Goal: Task Accomplishment & Management: Use online tool/utility

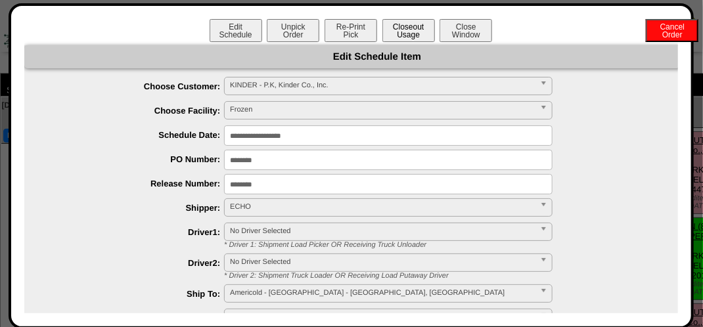
click at [406, 20] on button "Closeout Usage" at bounding box center [408, 30] width 53 height 23
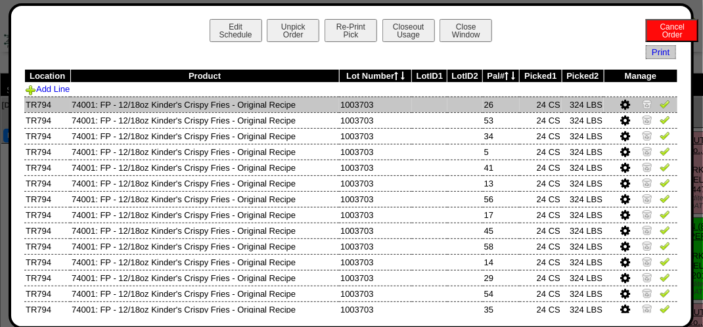
click at [660, 105] on img at bounding box center [665, 104] width 11 height 11
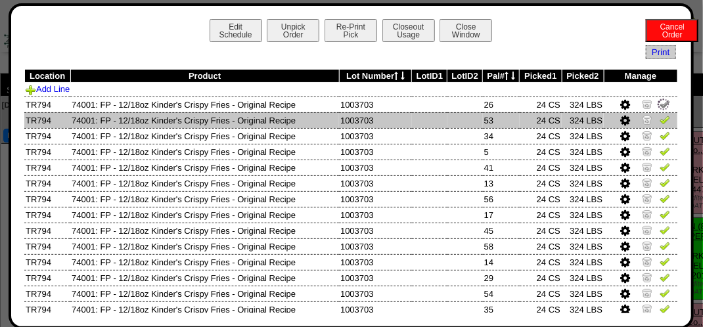
click at [660, 116] on img at bounding box center [665, 119] width 11 height 11
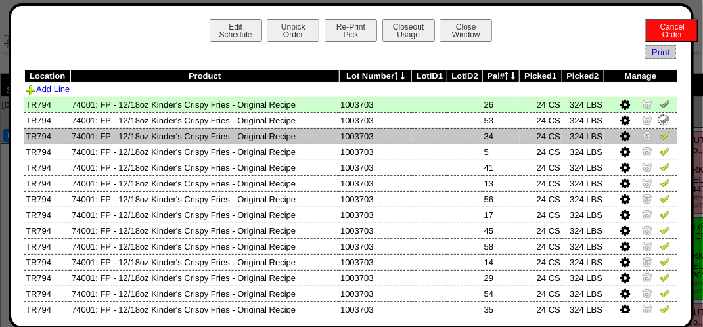
click at [660, 133] on img at bounding box center [665, 135] width 11 height 11
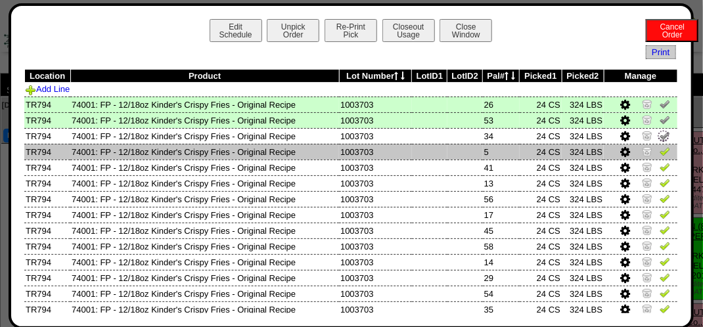
click at [660, 157] on link at bounding box center [665, 154] width 11 height 10
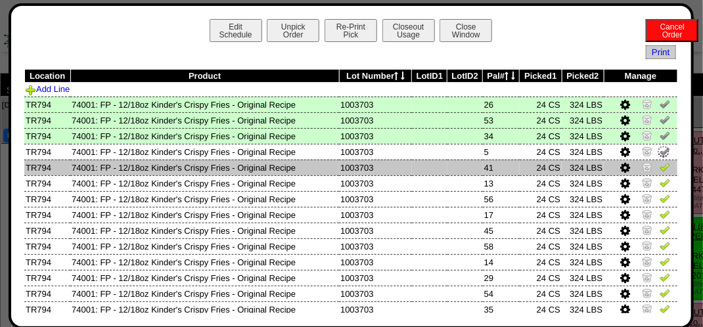
click at [660, 171] on img at bounding box center [665, 167] width 11 height 11
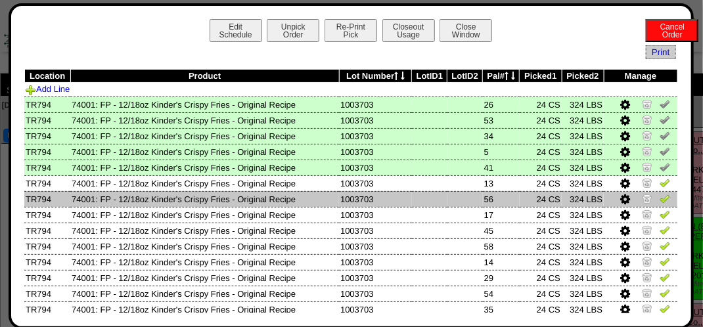
drag, startPoint x: 657, startPoint y: 199, endPoint x: 658, endPoint y: 206, distance: 7.3
click at [660, 200] on img at bounding box center [665, 198] width 11 height 11
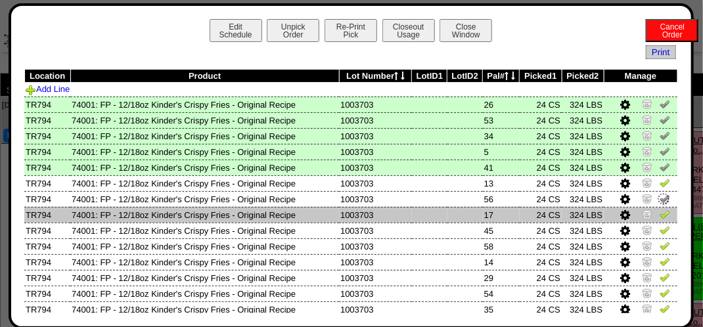
click at [660, 214] on img at bounding box center [665, 214] width 11 height 11
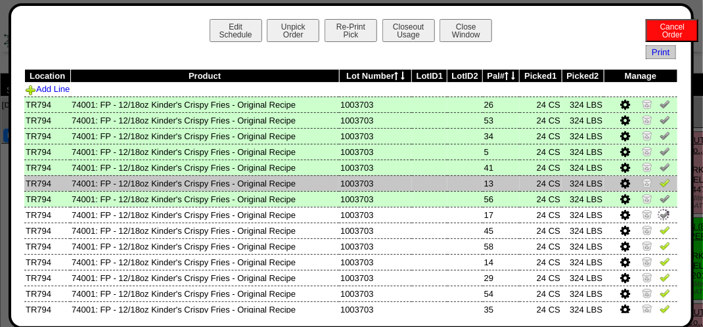
click at [660, 184] on img at bounding box center [665, 182] width 11 height 11
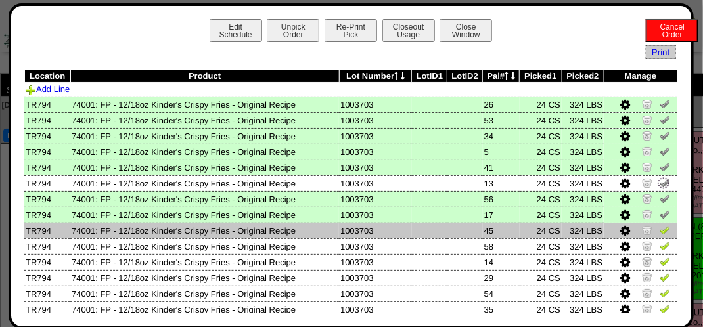
drag, startPoint x: 658, startPoint y: 230, endPoint x: 655, endPoint y: 239, distance: 9.2
click at [660, 231] on img at bounding box center [665, 230] width 11 height 11
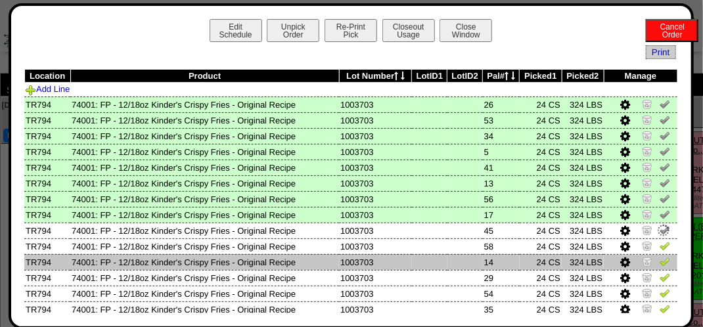
drag, startPoint x: 655, startPoint y: 247, endPoint x: 658, endPoint y: 256, distance: 9.2
click at [660, 248] on img at bounding box center [665, 246] width 11 height 11
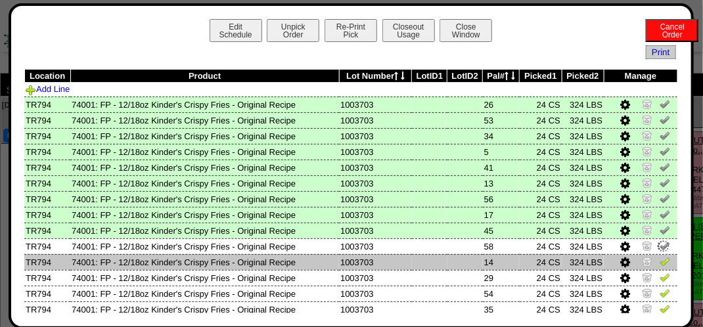
click at [660, 259] on img at bounding box center [665, 261] width 11 height 11
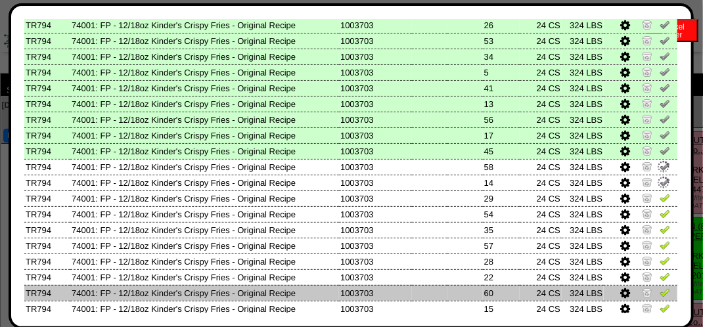
scroll to position [131, 0]
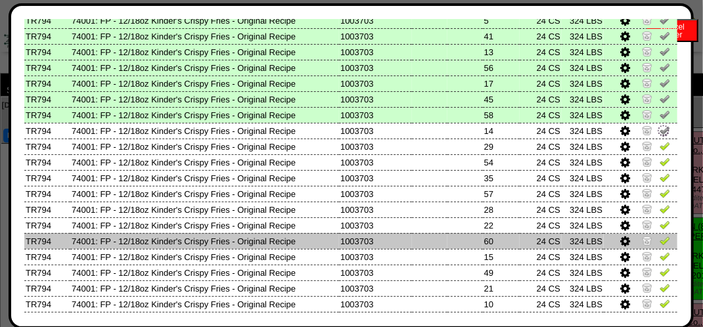
click at [660, 243] on img at bounding box center [665, 240] width 11 height 11
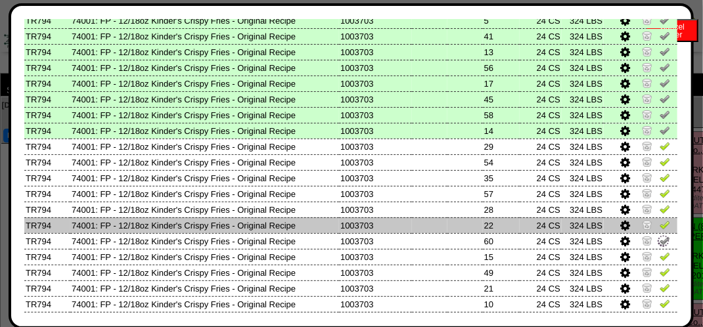
click at [660, 223] on img at bounding box center [665, 224] width 11 height 11
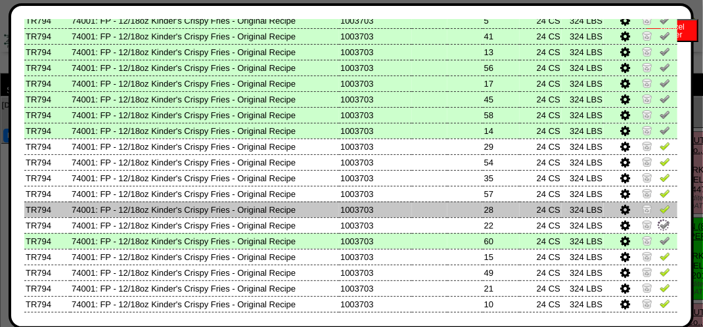
click at [660, 209] on img at bounding box center [665, 209] width 11 height 11
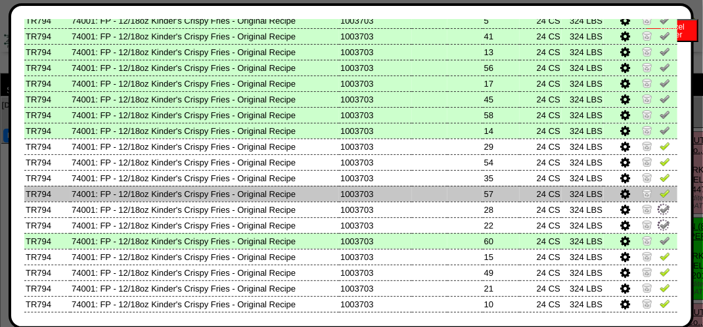
click at [660, 193] on img at bounding box center [665, 193] width 11 height 11
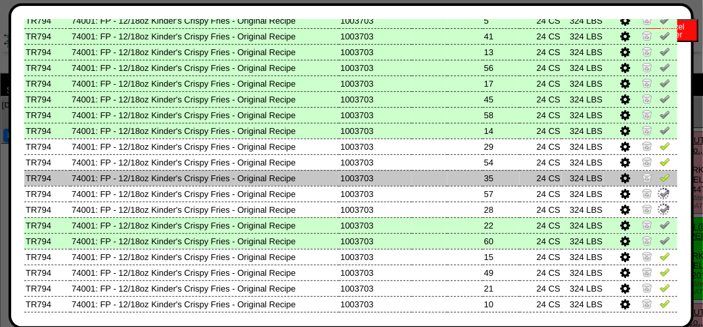
click at [660, 177] on img at bounding box center [665, 177] width 11 height 11
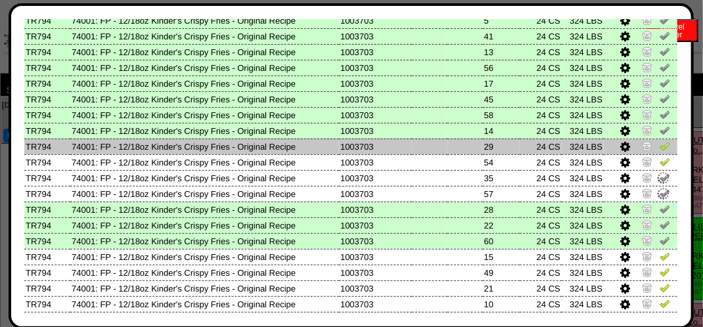
click at [655, 154] on td at bounding box center [641, 147] width 74 height 16
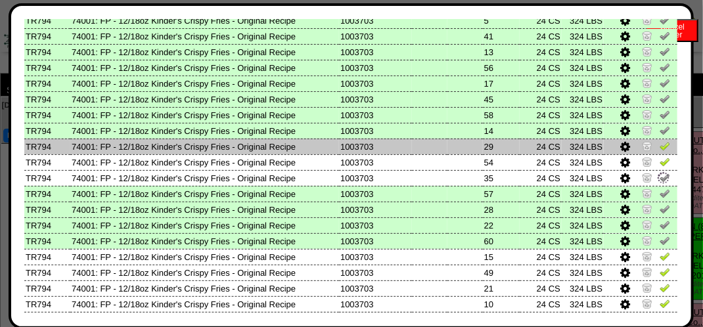
click at [660, 146] on img at bounding box center [665, 146] width 11 height 11
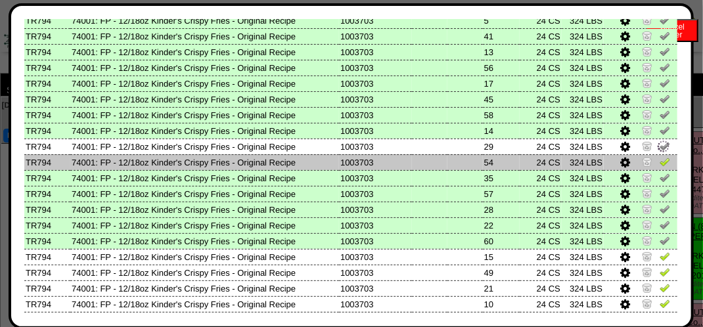
click at [660, 168] on link at bounding box center [665, 164] width 11 height 10
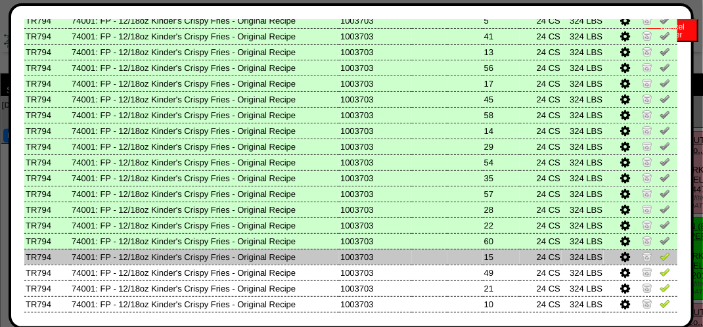
click at [660, 254] on img at bounding box center [665, 256] width 11 height 11
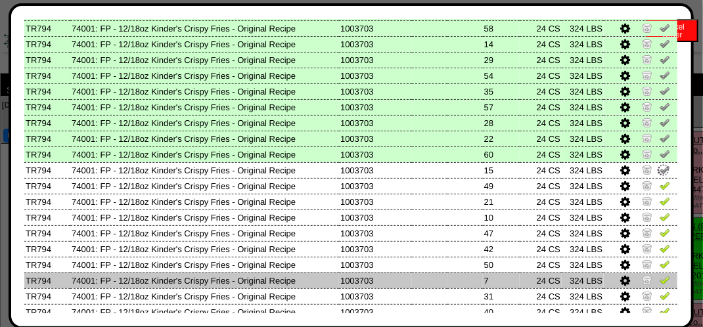
scroll to position [263, 0]
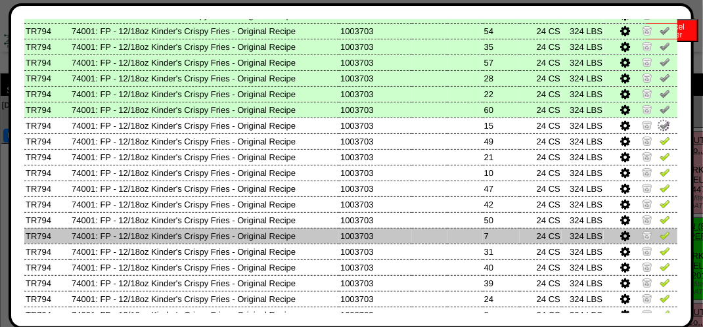
click at [660, 235] on img at bounding box center [665, 235] width 11 height 11
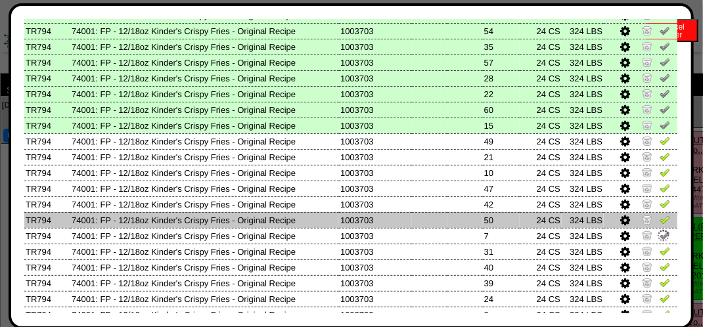
click at [661, 221] on img at bounding box center [665, 219] width 11 height 11
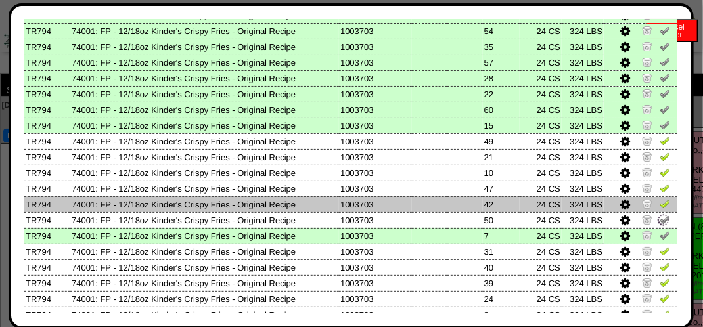
click at [660, 204] on img at bounding box center [665, 203] width 11 height 11
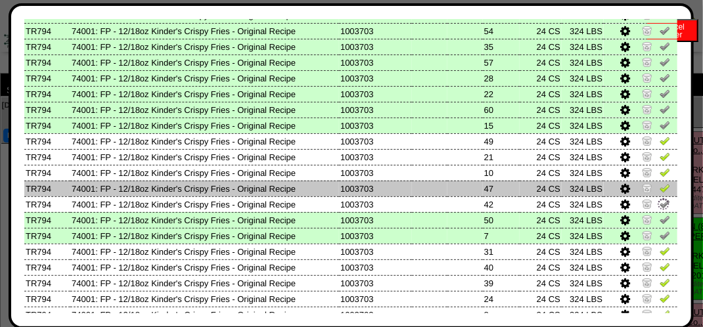
click at [660, 187] on img at bounding box center [665, 188] width 11 height 11
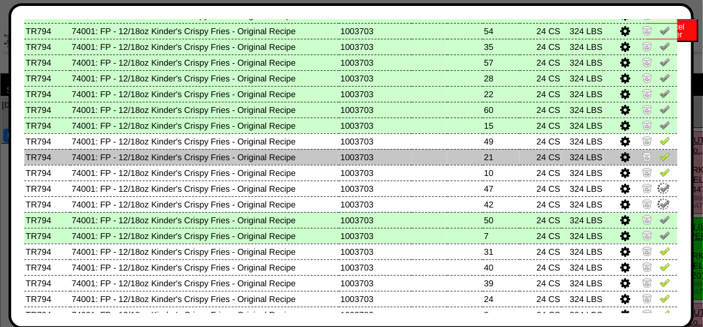
click at [660, 160] on img at bounding box center [665, 156] width 11 height 11
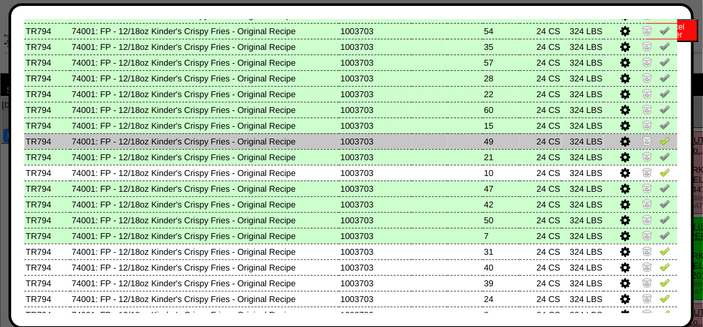
click at [652, 135] on td at bounding box center [641, 141] width 74 height 16
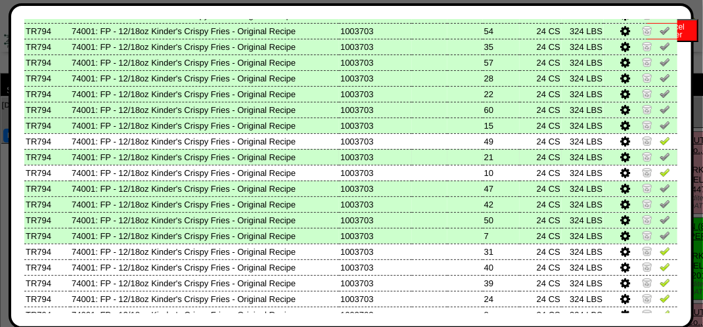
click at [656, 164] on td at bounding box center [641, 157] width 74 height 16
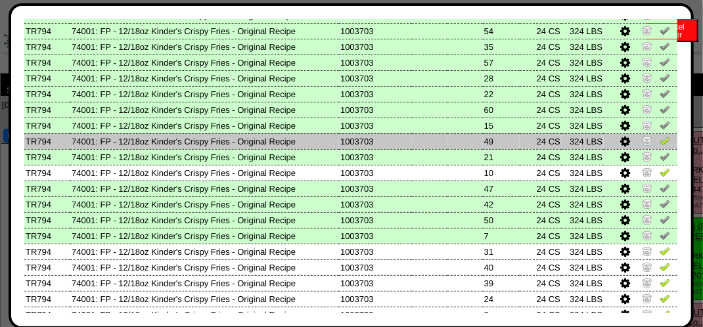
click at [650, 144] on td at bounding box center [641, 141] width 74 height 16
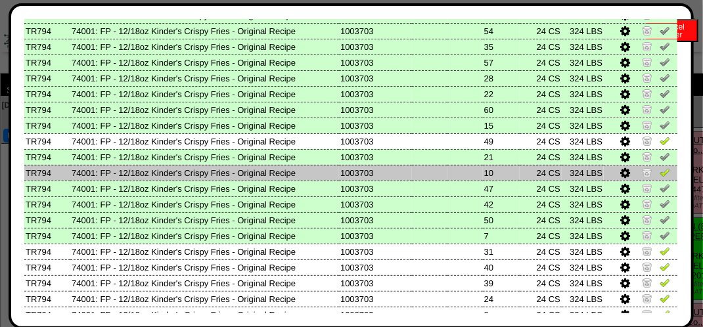
click at [660, 172] on img at bounding box center [665, 172] width 11 height 11
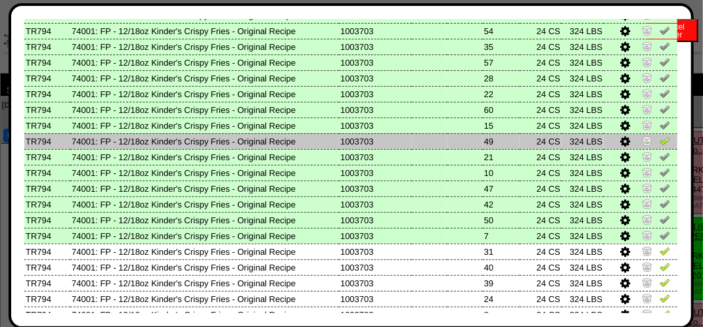
click at [660, 138] on img at bounding box center [665, 140] width 11 height 11
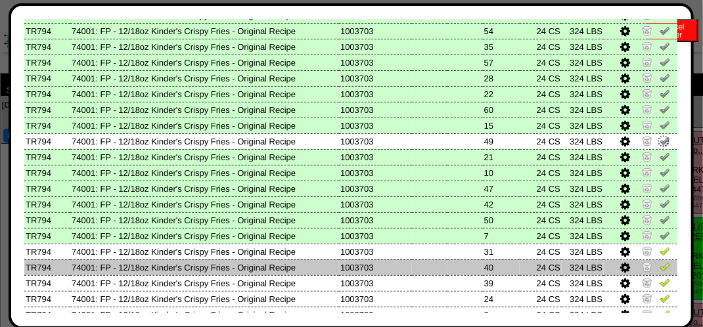
click at [660, 270] on img at bounding box center [665, 267] width 11 height 11
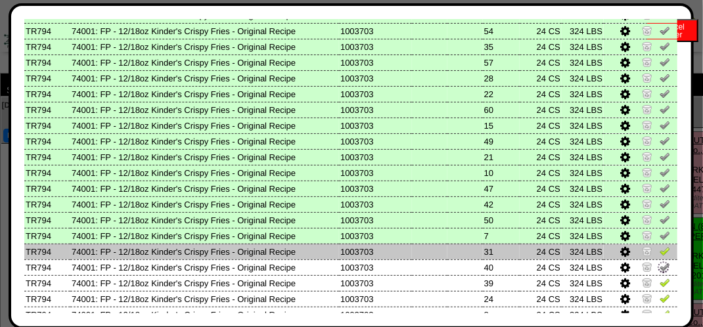
click at [660, 251] on img at bounding box center [665, 251] width 11 height 11
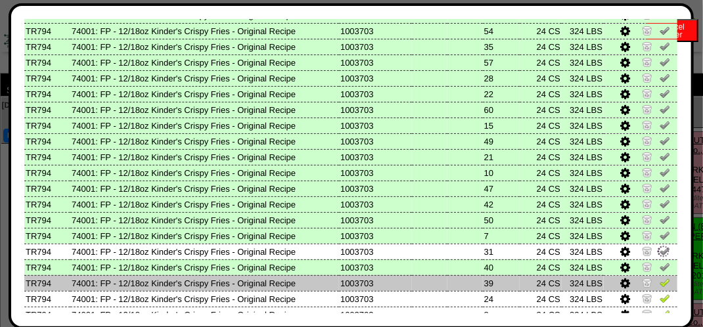
click at [660, 285] on img at bounding box center [665, 282] width 11 height 11
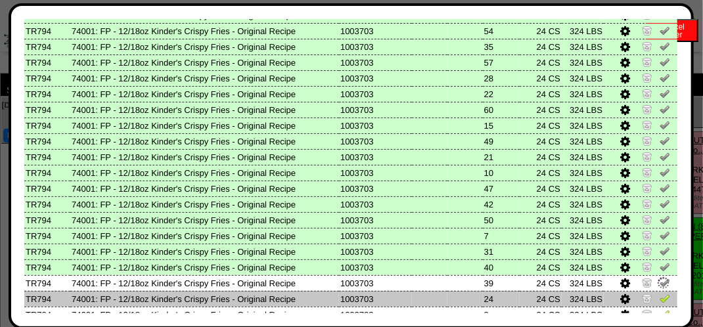
click at [660, 295] on img at bounding box center [665, 298] width 11 height 11
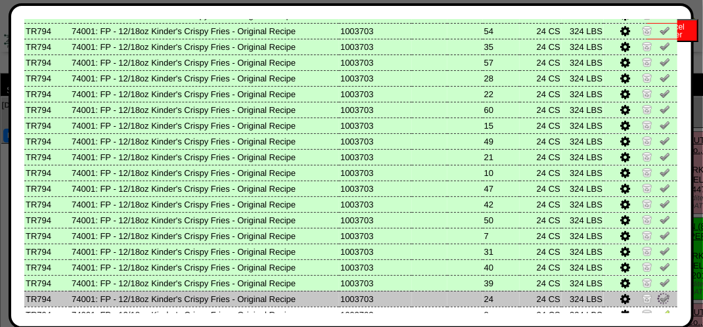
scroll to position [394, 0]
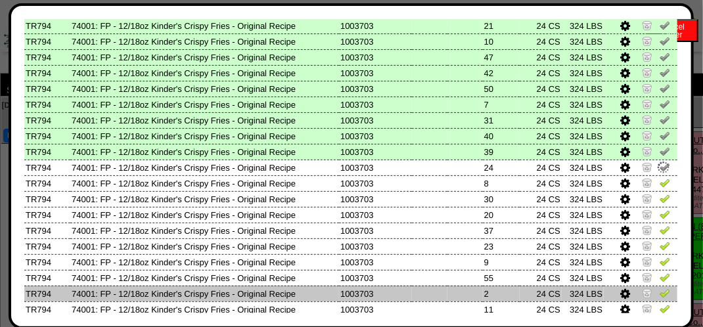
click at [662, 288] on td at bounding box center [641, 294] width 74 height 16
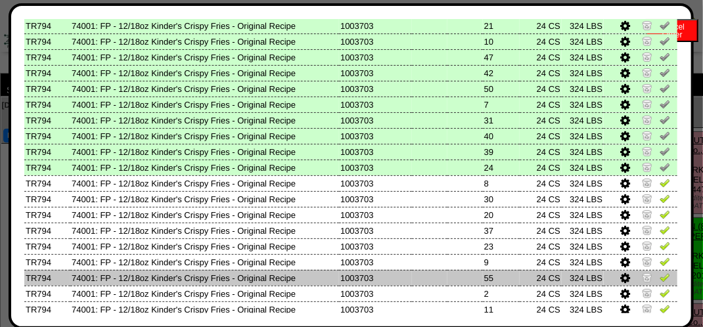
click at [660, 278] on img at bounding box center [665, 277] width 11 height 11
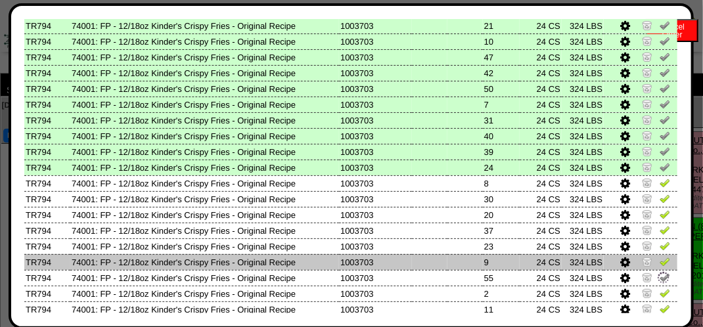
click at [660, 260] on img at bounding box center [665, 261] width 11 height 11
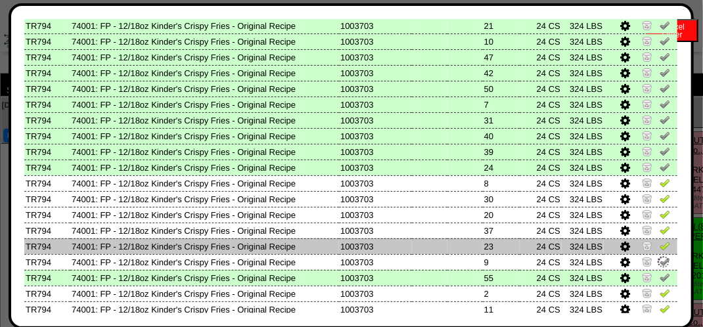
click at [660, 252] on link at bounding box center [665, 248] width 11 height 10
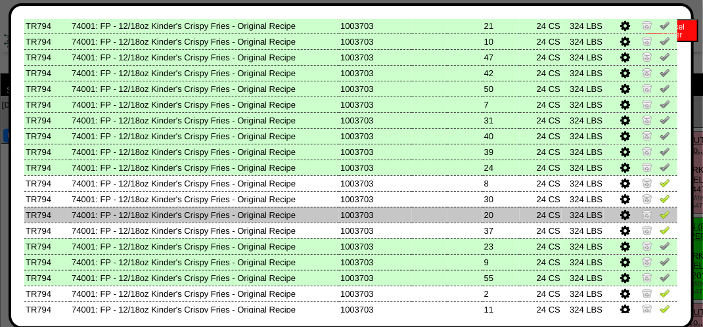
drag, startPoint x: 660, startPoint y: 233, endPoint x: 657, endPoint y: 221, distance: 11.5
click at [660, 231] on img at bounding box center [665, 230] width 11 height 11
click at [660, 221] on link at bounding box center [665, 217] width 11 height 10
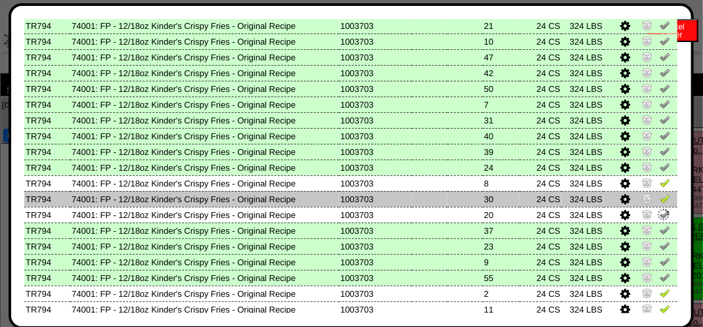
click at [660, 200] on img at bounding box center [665, 198] width 11 height 11
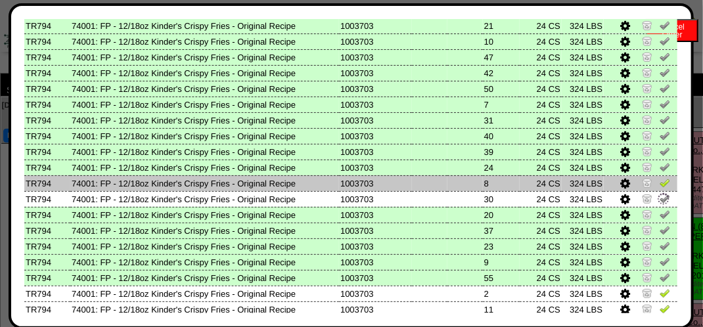
click at [660, 187] on img at bounding box center [665, 182] width 11 height 11
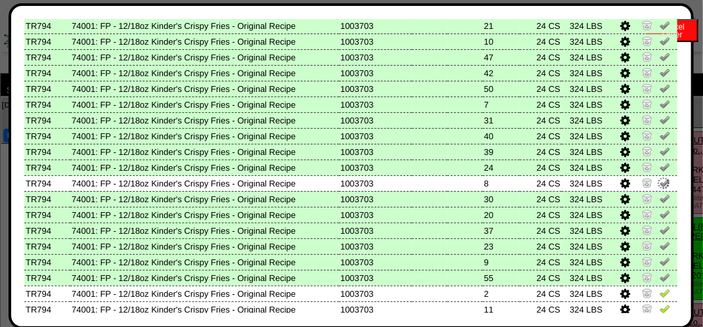
scroll to position [526, 0]
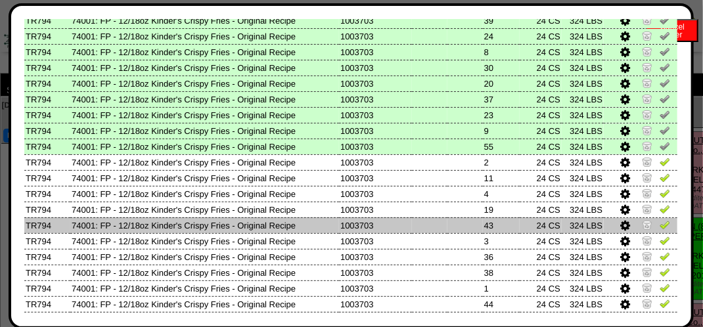
drag, startPoint x: 662, startPoint y: 241, endPoint x: 653, endPoint y: 227, distance: 16.6
click at [660, 240] on td at bounding box center [641, 241] width 74 height 16
click at [660, 226] on img at bounding box center [665, 224] width 11 height 11
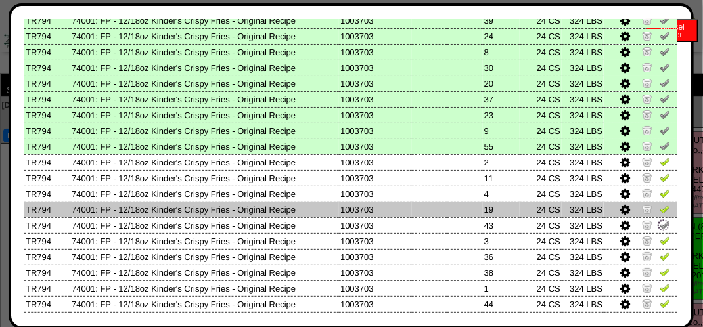
click at [660, 214] on img at bounding box center [665, 209] width 11 height 11
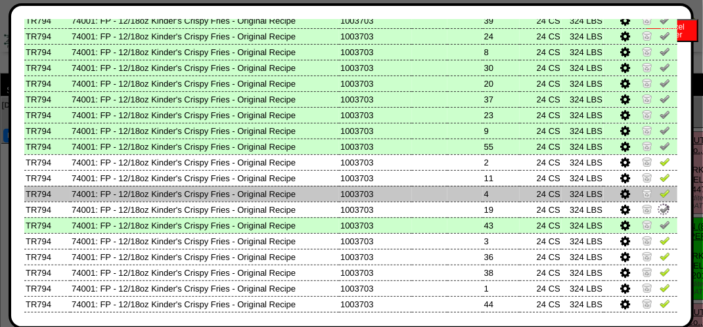
click at [651, 188] on td at bounding box center [641, 194] width 74 height 16
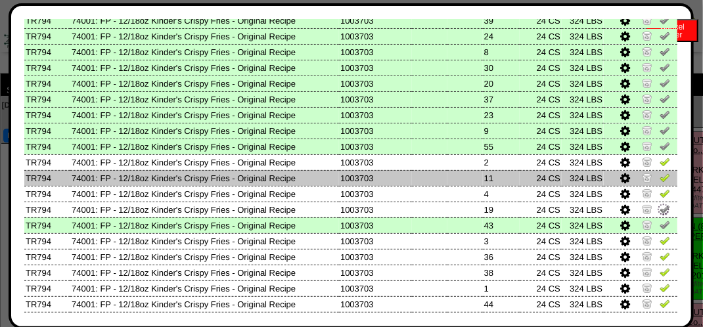
click at [660, 179] on img at bounding box center [665, 177] width 11 height 11
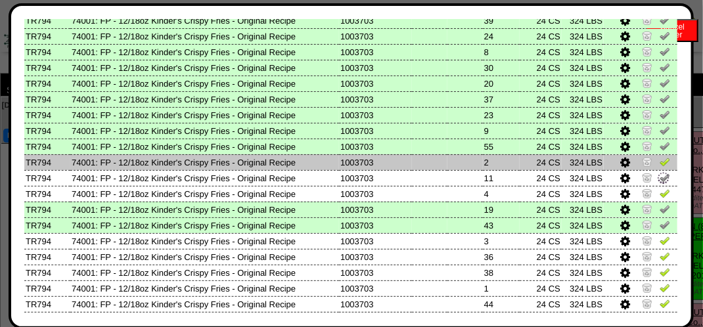
click at [660, 167] on img at bounding box center [665, 161] width 11 height 11
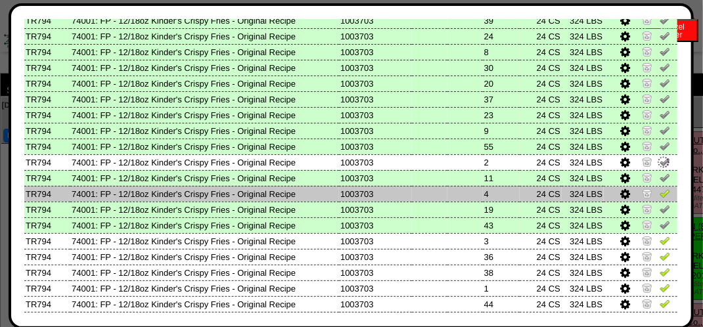
click at [660, 195] on img at bounding box center [665, 193] width 11 height 11
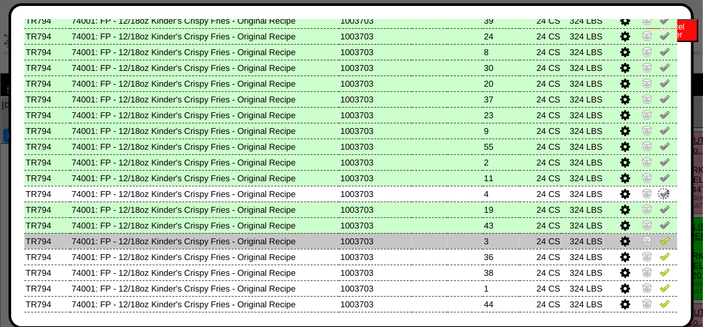
click at [655, 248] on td at bounding box center [641, 241] width 74 height 16
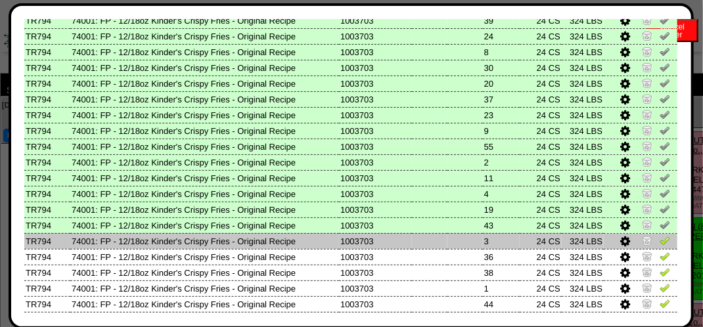
click at [660, 240] on img at bounding box center [665, 240] width 11 height 11
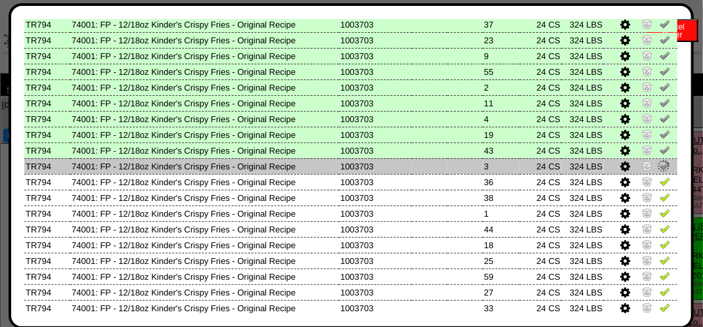
scroll to position [657, 0]
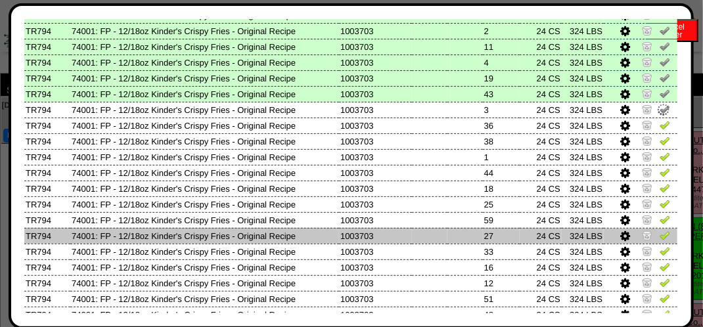
click at [660, 230] on img at bounding box center [665, 235] width 11 height 11
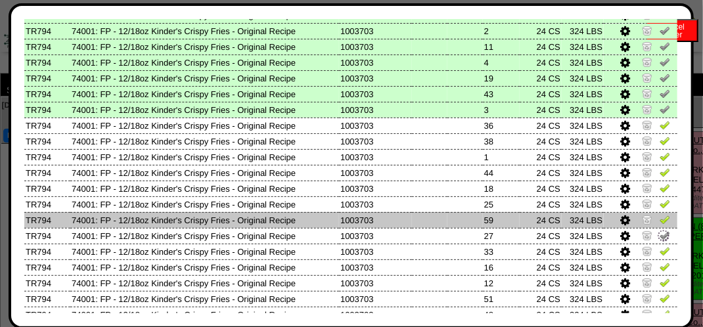
click at [660, 221] on img at bounding box center [665, 219] width 11 height 11
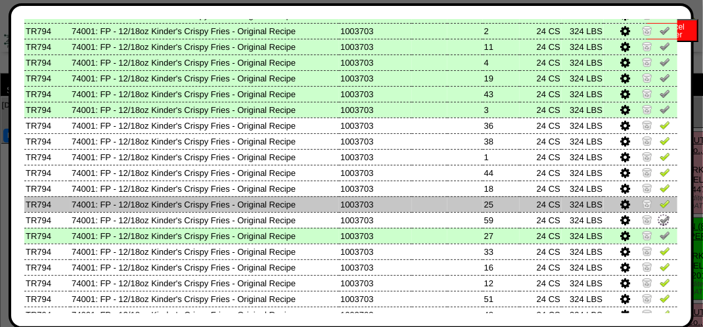
click at [660, 200] on img at bounding box center [665, 203] width 11 height 11
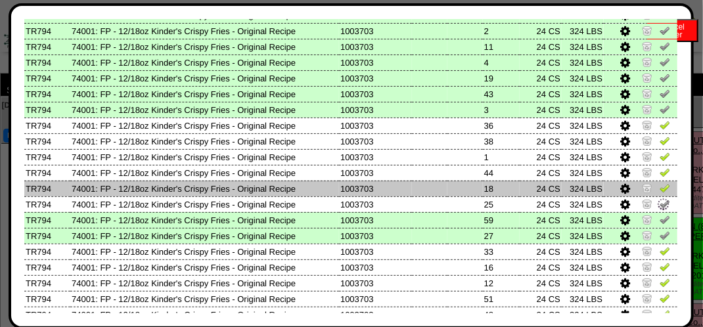
click at [660, 193] on img at bounding box center [665, 188] width 11 height 11
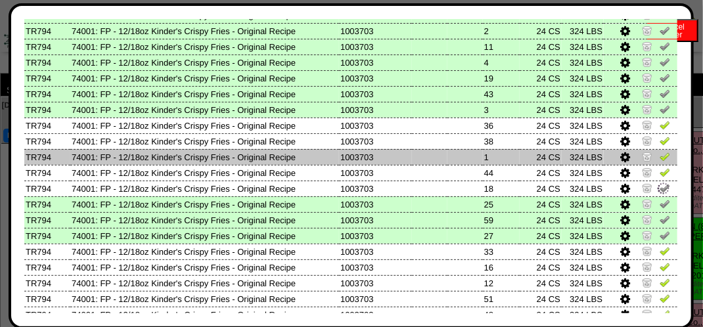
click at [660, 153] on img at bounding box center [665, 156] width 11 height 11
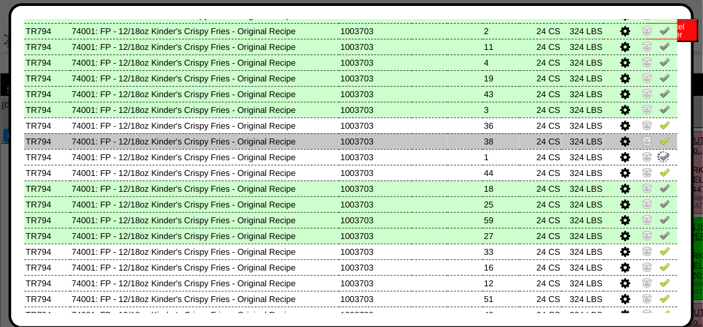
click at [660, 139] on img at bounding box center [665, 140] width 11 height 11
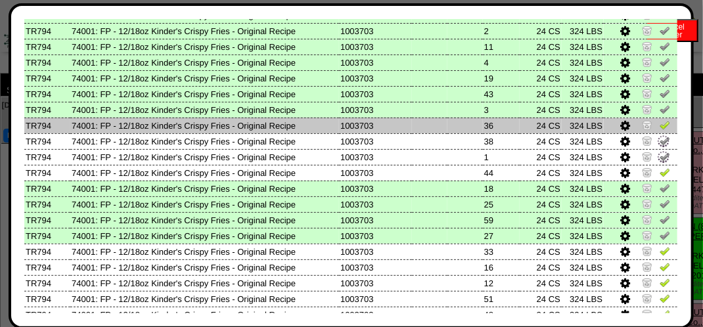
click at [660, 121] on img at bounding box center [665, 125] width 11 height 11
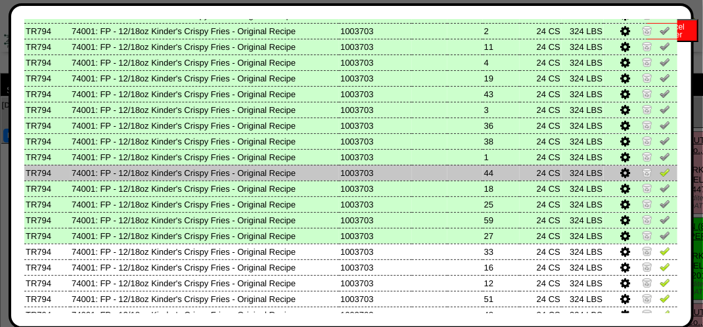
click at [660, 172] on img at bounding box center [665, 172] width 11 height 11
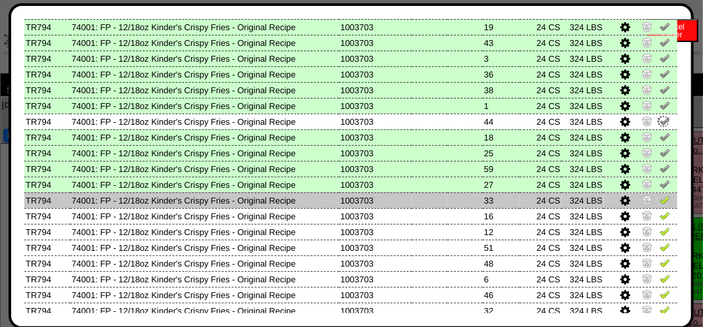
scroll to position [766, 0]
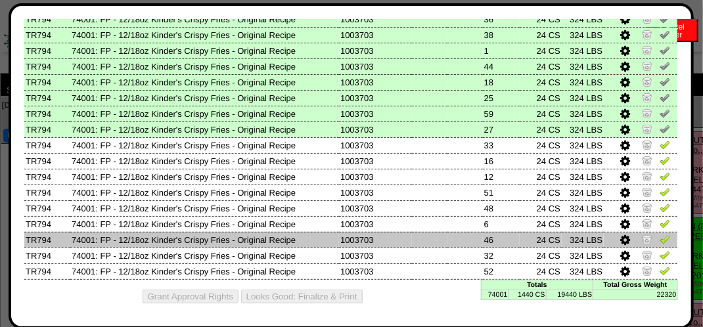
click at [660, 234] on img at bounding box center [665, 239] width 11 height 11
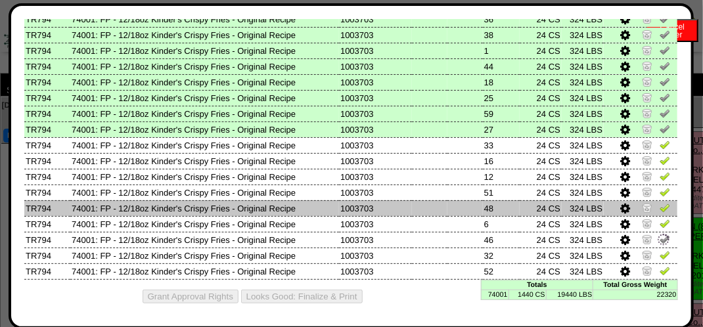
click at [660, 209] on img at bounding box center [665, 207] width 11 height 11
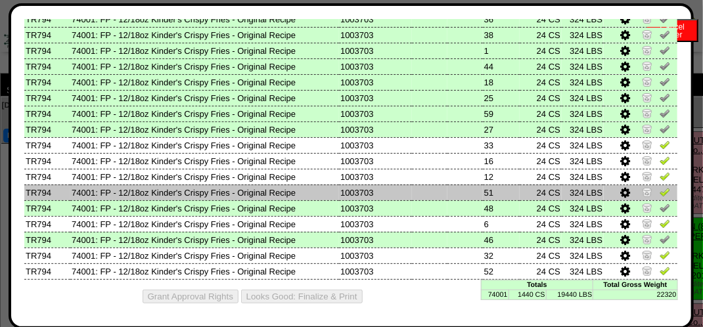
click at [660, 195] on img at bounding box center [665, 192] width 11 height 11
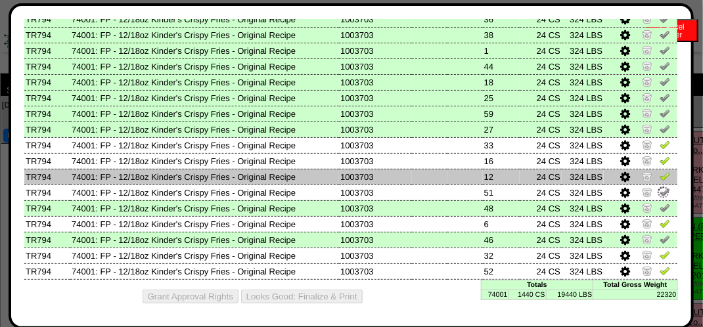
click at [660, 175] on img at bounding box center [665, 176] width 11 height 11
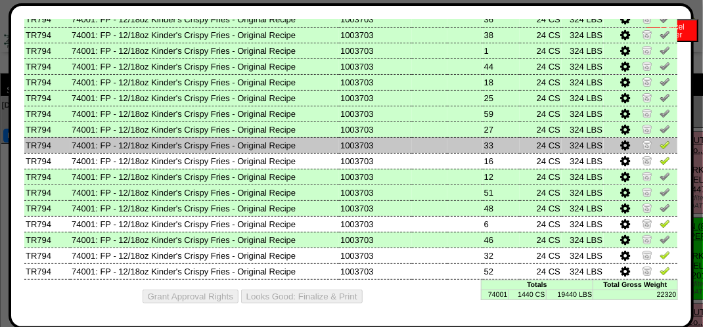
click at [660, 145] on img at bounding box center [665, 144] width 11 height 11
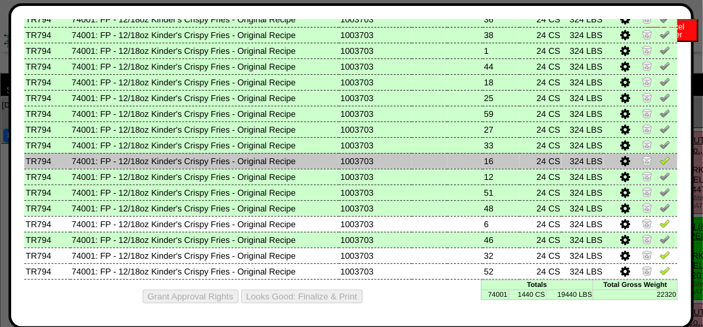
click at [660, 155] on img at bounding box center [665, 160] width 11 height 11
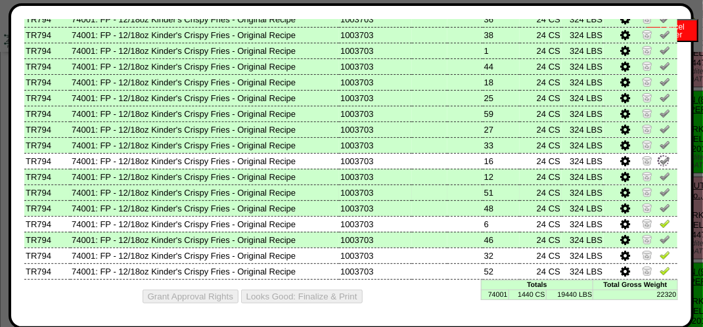
scroll to position [131, 0]
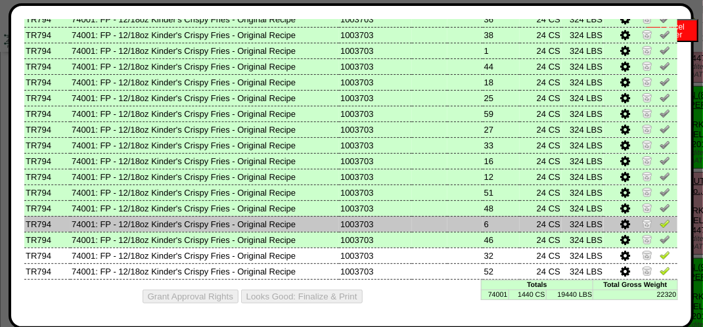
click at [660, 220] on img at bounding box center [665, 223] width 11 height 11
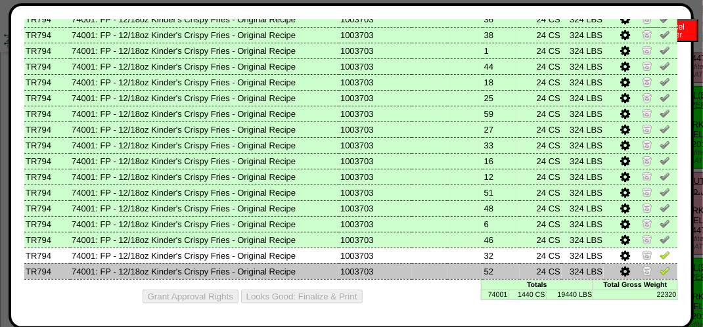
click at [660, 273] on img at bounding box center [665, 270] width 11 height 11
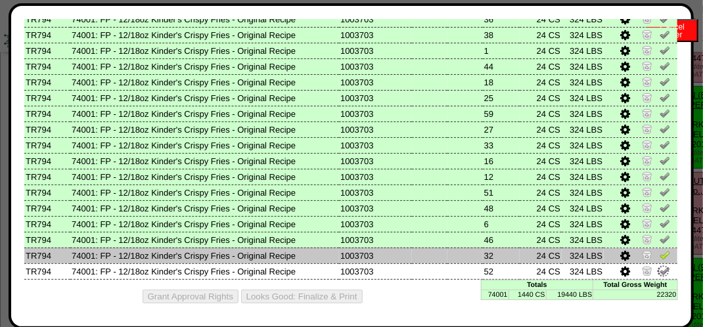
click at [660, 256] on img at bounding box center [665, 255] width 11 height 11
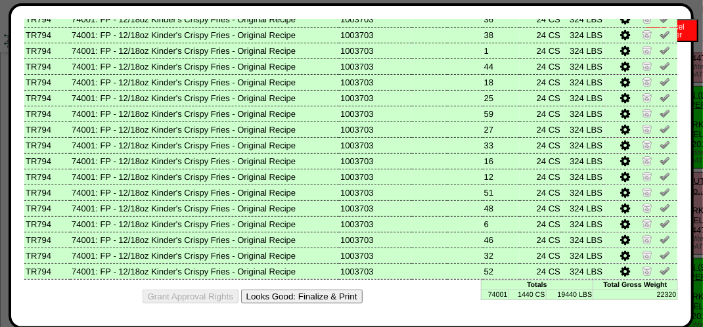
click at [300, 291] on button "Looks Good: Finalize & Print" at bounding box center [302, 297] width 122 height 14
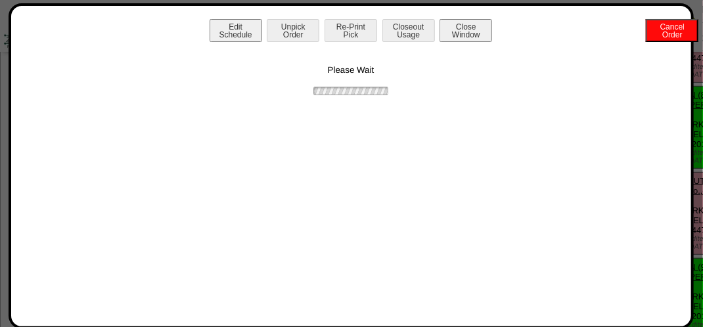
scroll to position [0, 0]
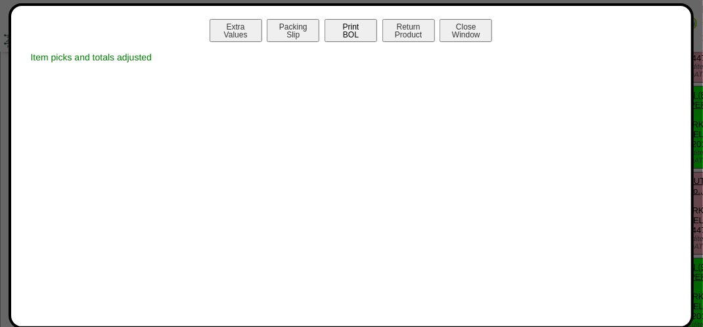
click at [357, 30] on button "Print BOL" at bounding box center [351, 30] width 53 height 23
